Goal: Task Accomplishment & Management: Complete application form

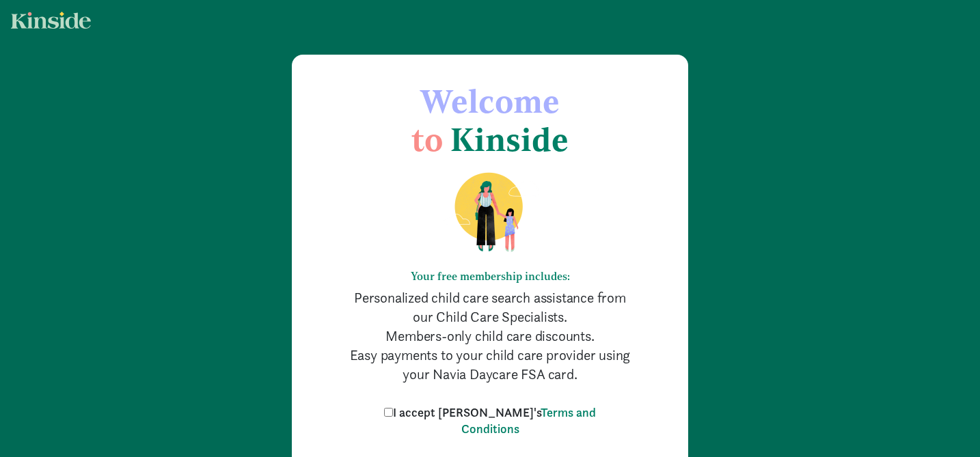
click at [393, 414] on input "I accept [PERSON_NAME]'s Terms and Conditions" at bounding box center [388, 412] width 9 height 9
checkbox input "true"
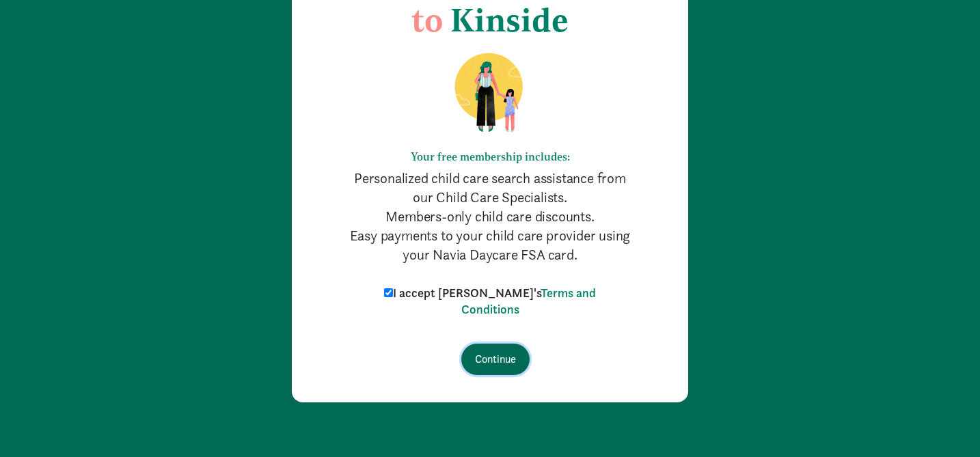
click at [498, 365] on input "Continue" at bounding box center [495, 359] width 68 height 31
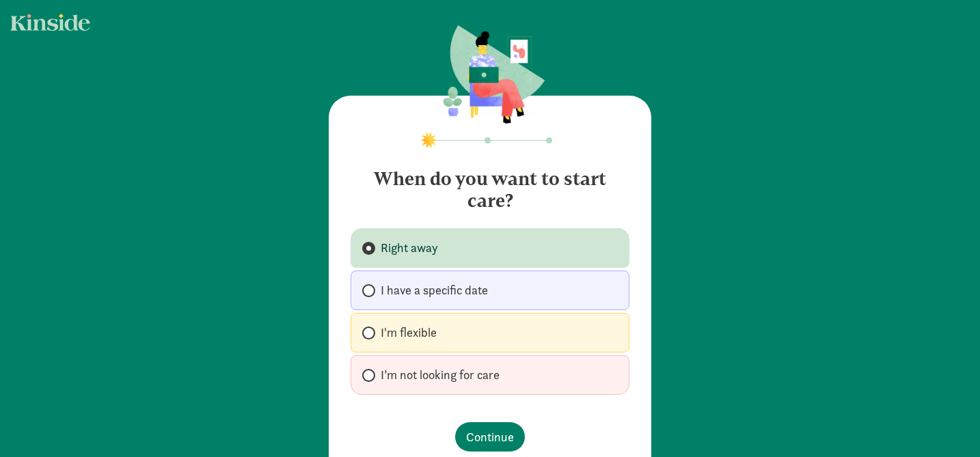
click at [501, 338] on label "I'm flexible" at bounding box center [490, 333] width 279 height 40
click at [371, 338] on input "I'm flexible" at bounding box center [366, 333] width 9 height 9
radio input "true"
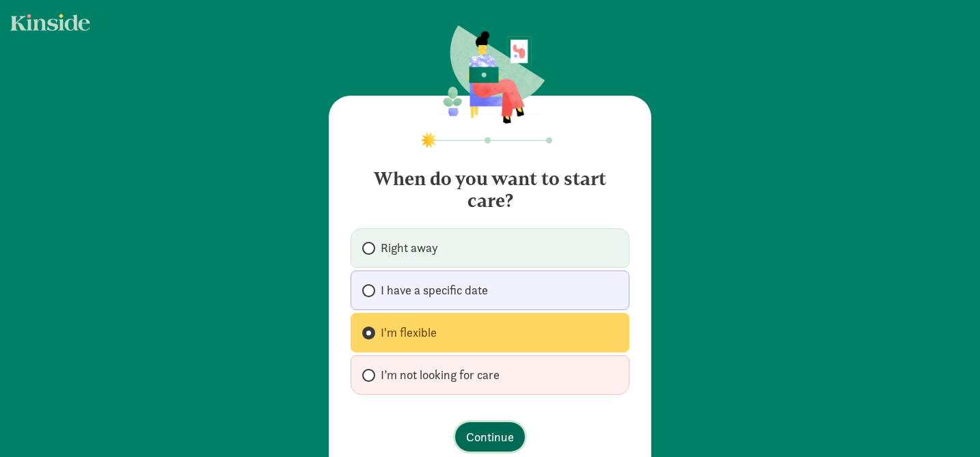
click at [483, 446] on button "Continue" at bounding box center [490, 437] width 70 height 29
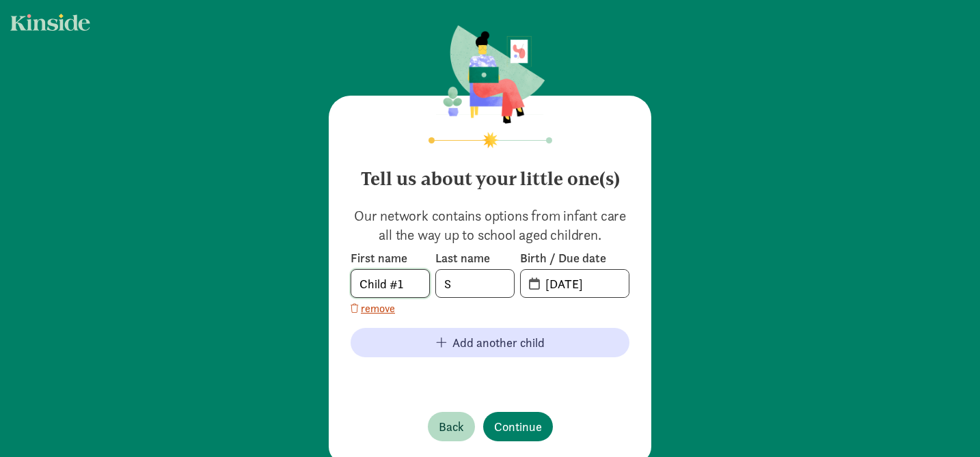
click at [399, 280] on input "Child #1" at bounding box center [390, 283] width 78 height 27
click at [469, 277] on input "S" at bounding box center [475, 283] width 78 height 27
click at [560, 289] on input "[DATE]" at bounding box center [583, 283] width 92 height 27
click at [608, 284] on input "[DATE]" at bounding box center [583, 283] width 92 height 27
click at [572, 289] on input "[DATE]" at bounding box center [583, 283] width 92 height 27
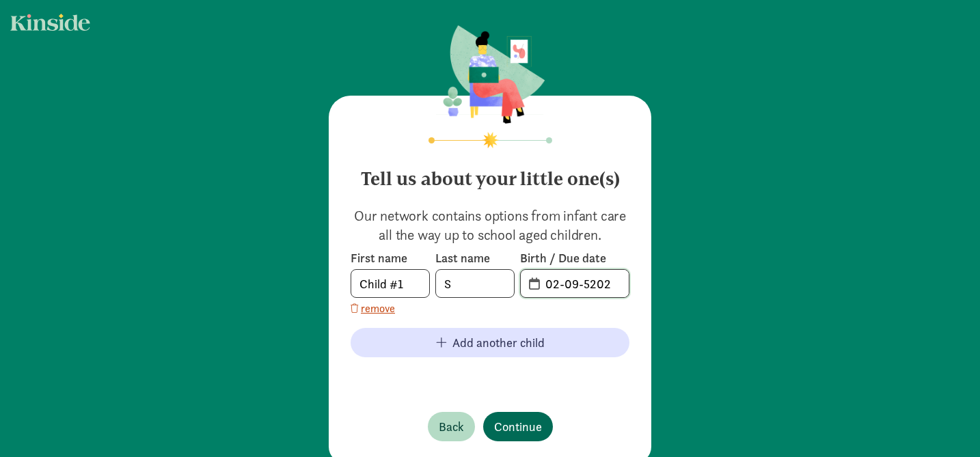
type input "02-09-5202"
click at [512, 427] on span "Continue" at bounding box center [518, 427] width 48 height 18
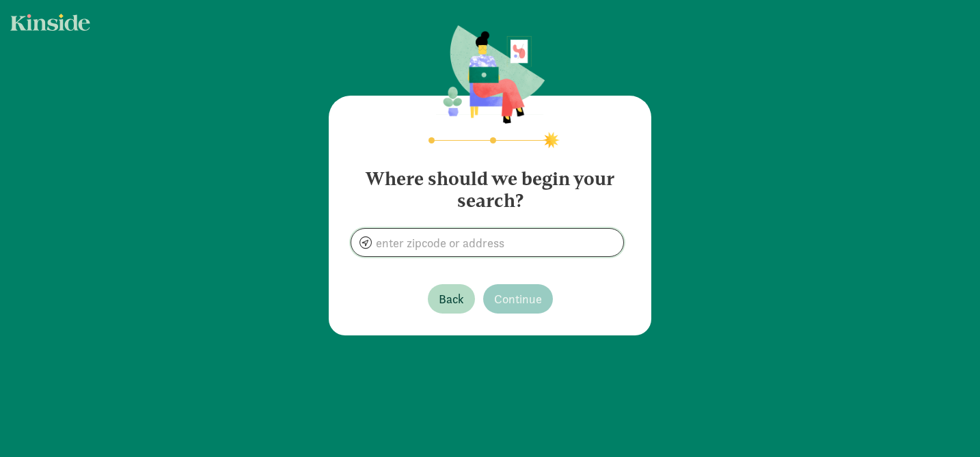
click at [518, 245] on input at bounding box center [487, 242] width 272 height 27
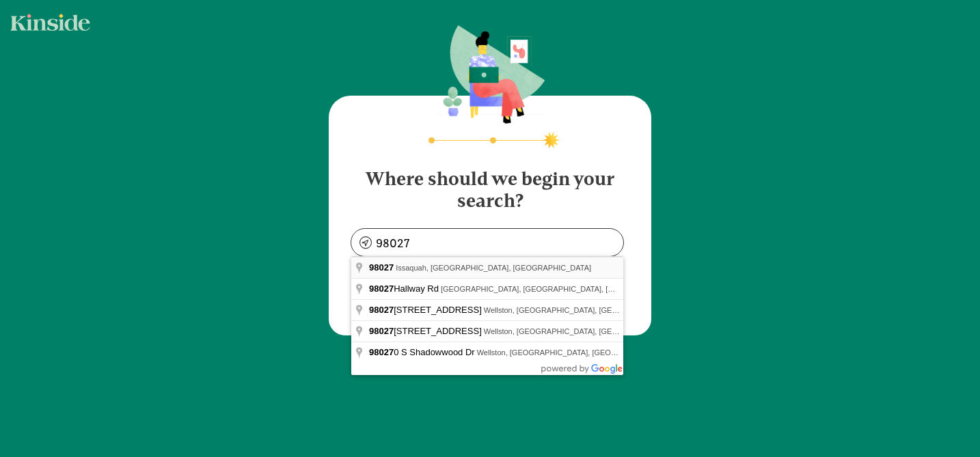
type input "Issaquah, WA 98027, [GEOGRAPHIC_DATA]"
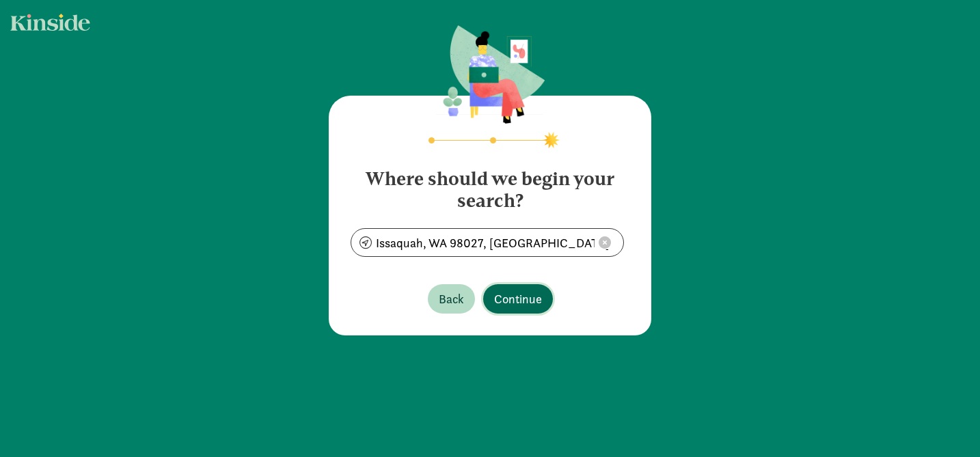
click at [529, 303] on span "Continue" at bounding box center [518, 299] width 48 height 18
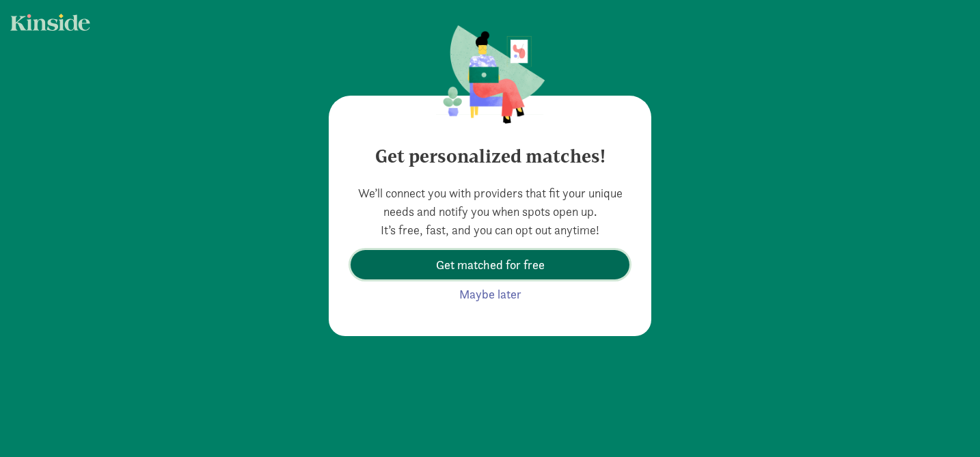
click at [498, 271] on span "Get matched for free" at bounding box center [490, 265] width 109 height 18
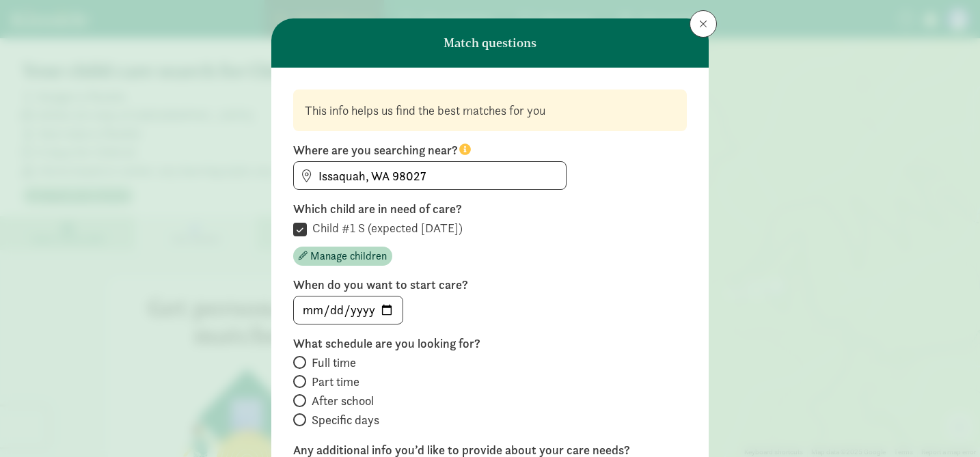
scroll to position [30, 0]
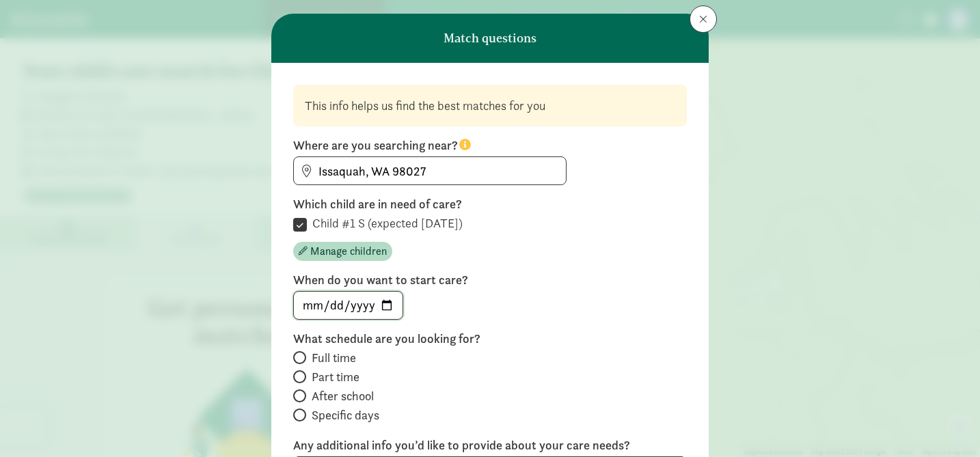
click at [332, 310] on input "date" at bounding box center [348, 305] width 109 height 27
click at [383, 306] on input "date" at bounding box center [348, 305] width 109 height 27
type input "[DATE]"
click at [533, 282] on label "When do you want to start care?" at bounding box center [490, 280] width 394 height 16
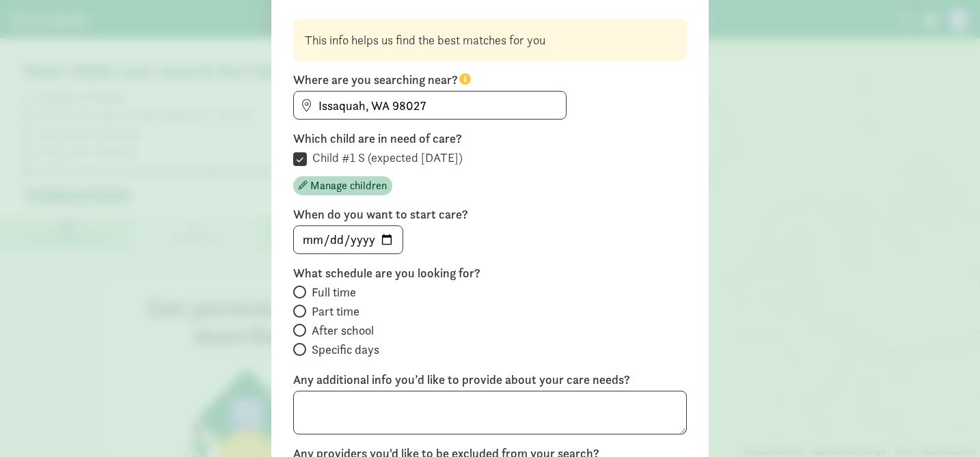
click at [325, 293] on span "Full time" at bounding box center [334, 292] width 44 height 16
click at [302, 293] on input "Full time" at bounding box center [297, 292] width 9 height 9
radio input "true"
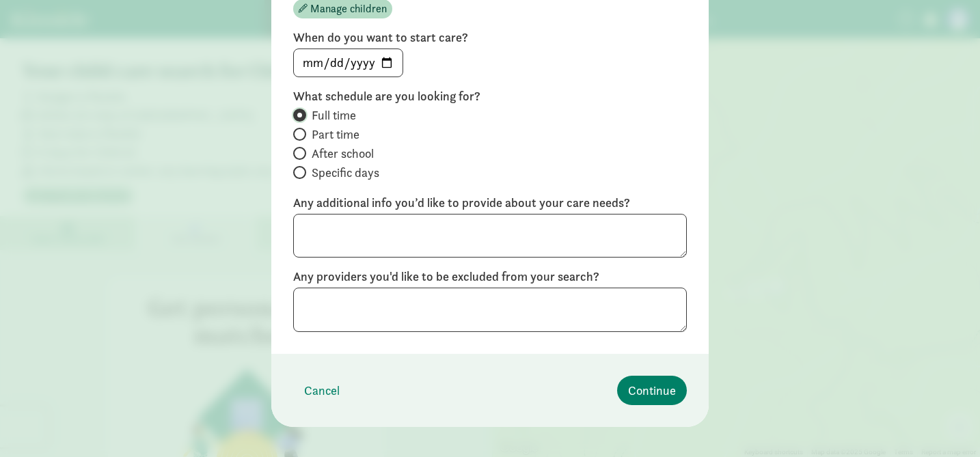
scroll to position [287, 0]
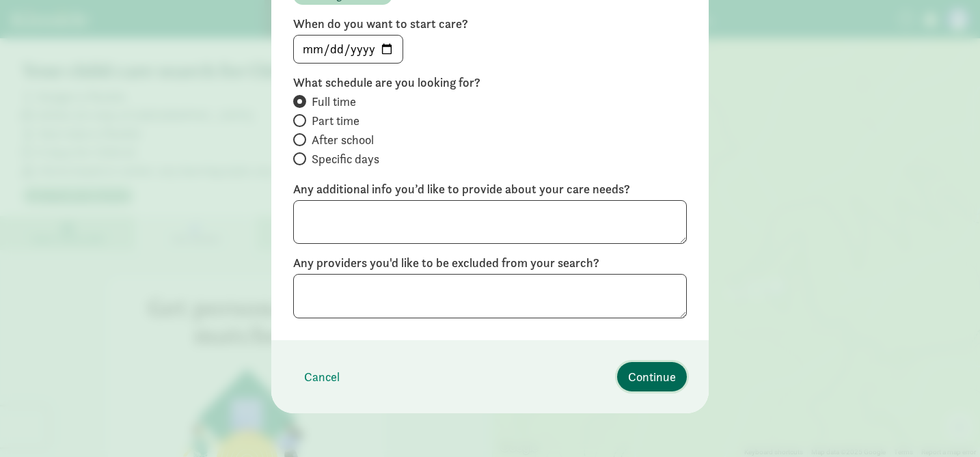
click at [647, 382] on span "Continue" at bounding box center [652, 377] width 48 height 18
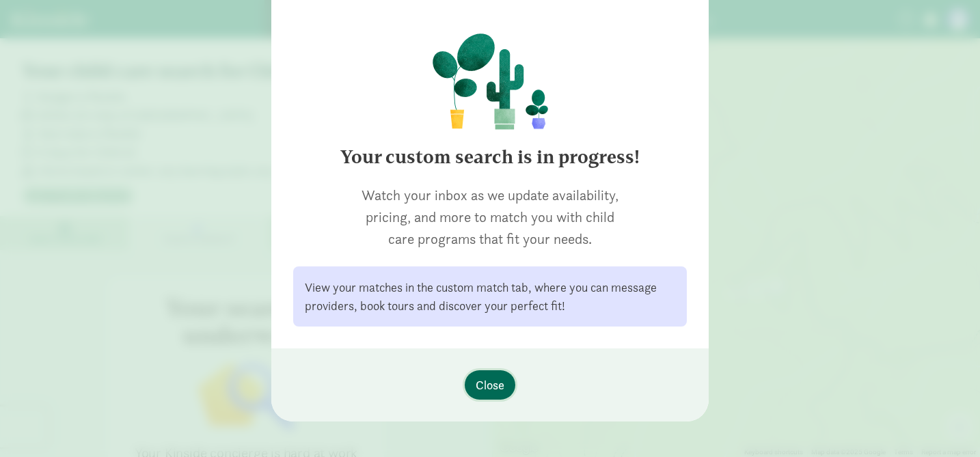
scroll to position [103, 0]
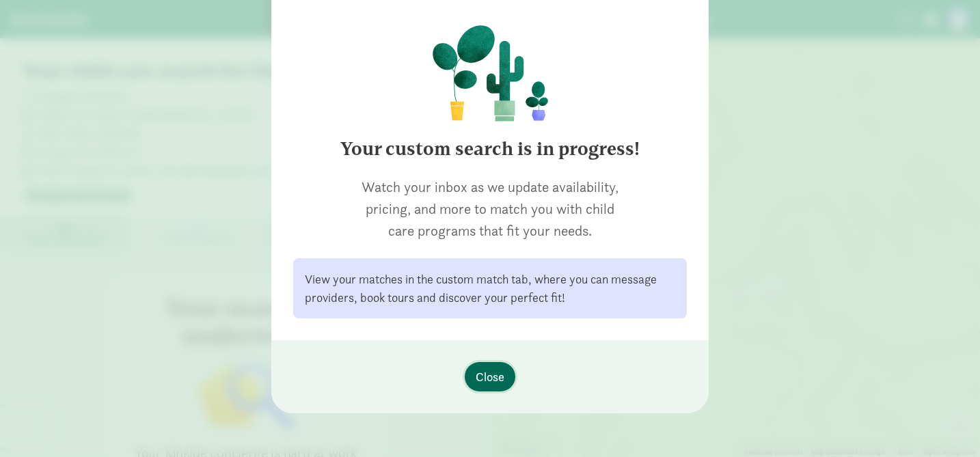
click at [498, 379] on span "Close" at bounding box center [490, 377] width 29 height 18
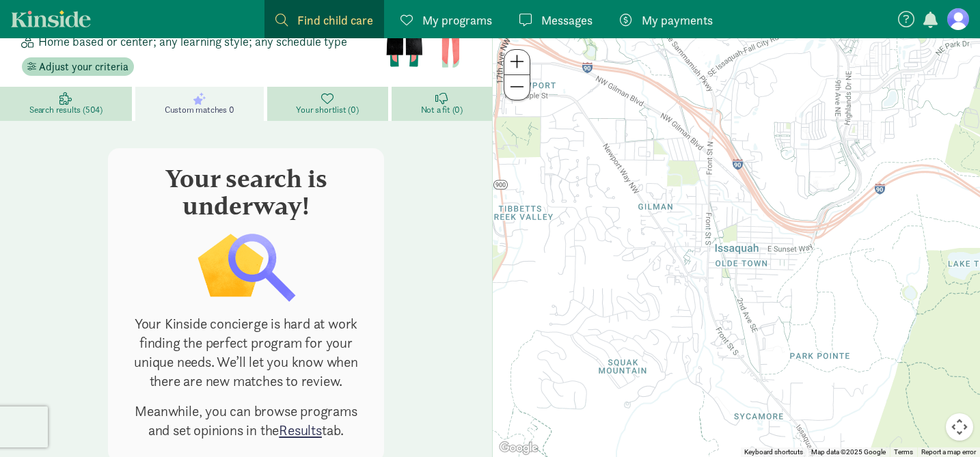
scroll to position [130, 0]
